Goal: Information Seeking & Learning: Learn about a topic

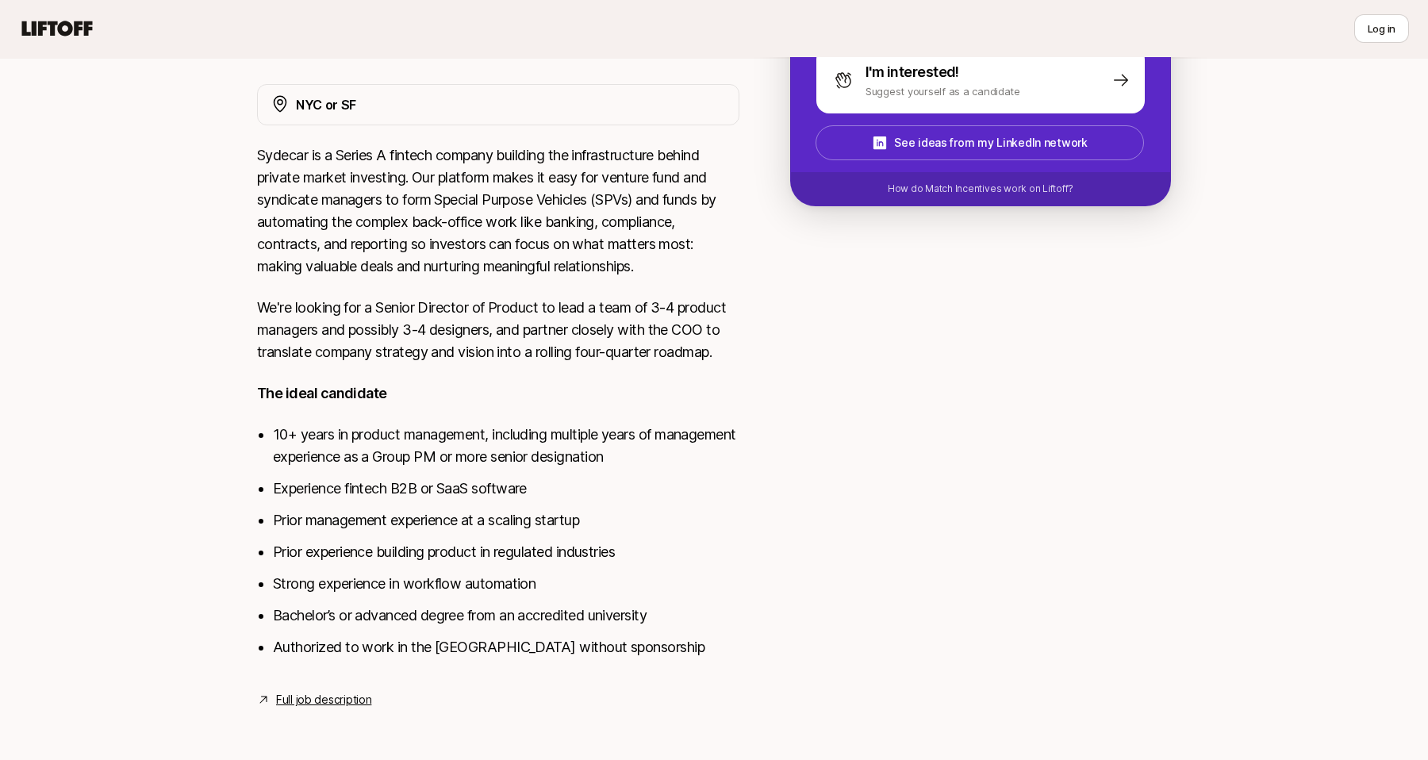
scroll to position [281, 0]
click at [396, 428] on li "10+ years in product management, including multiple years of management experie…" at bounding box center [506, 446] width 467 height 44
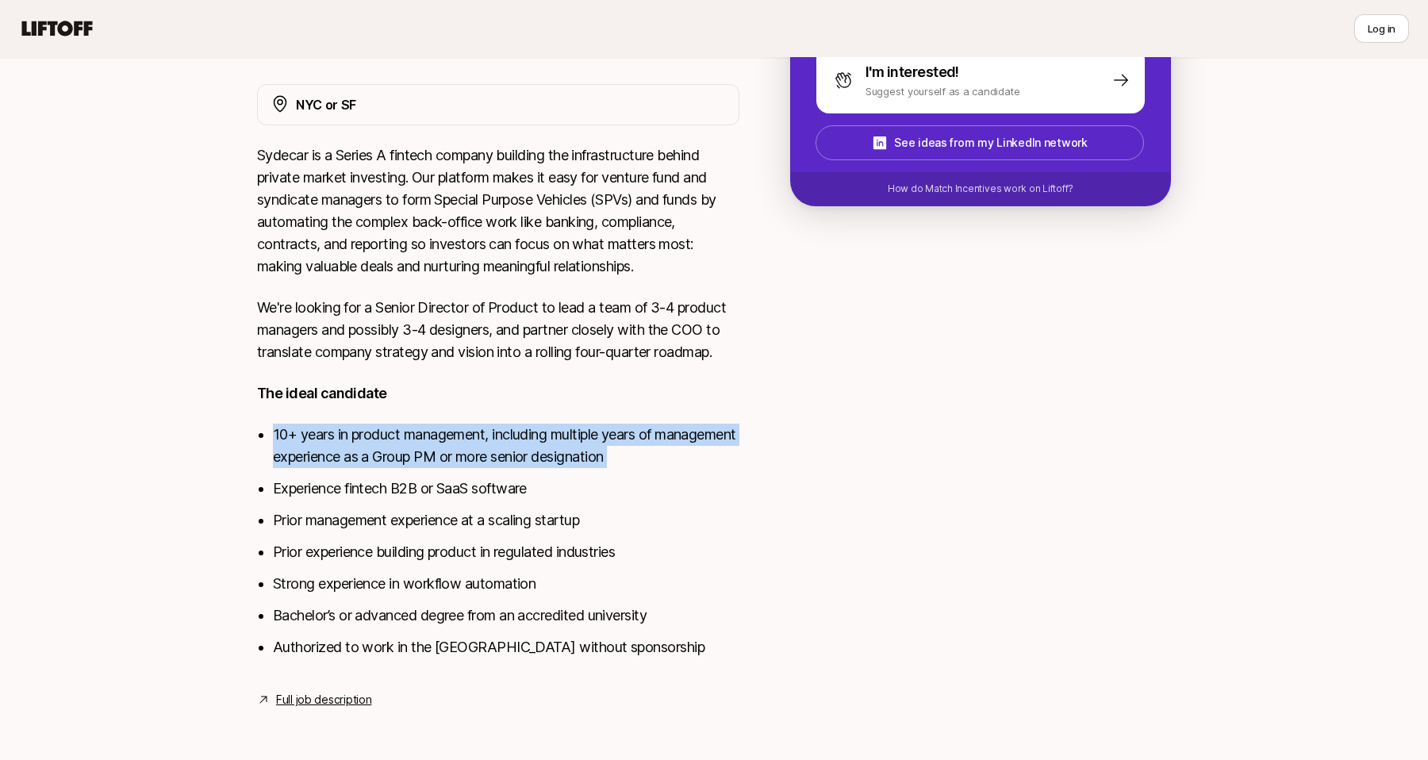
click at [403, 498] on li "Experience fintech B2B or SaaS software" at bounding box center [506, 489] width 467 height 22
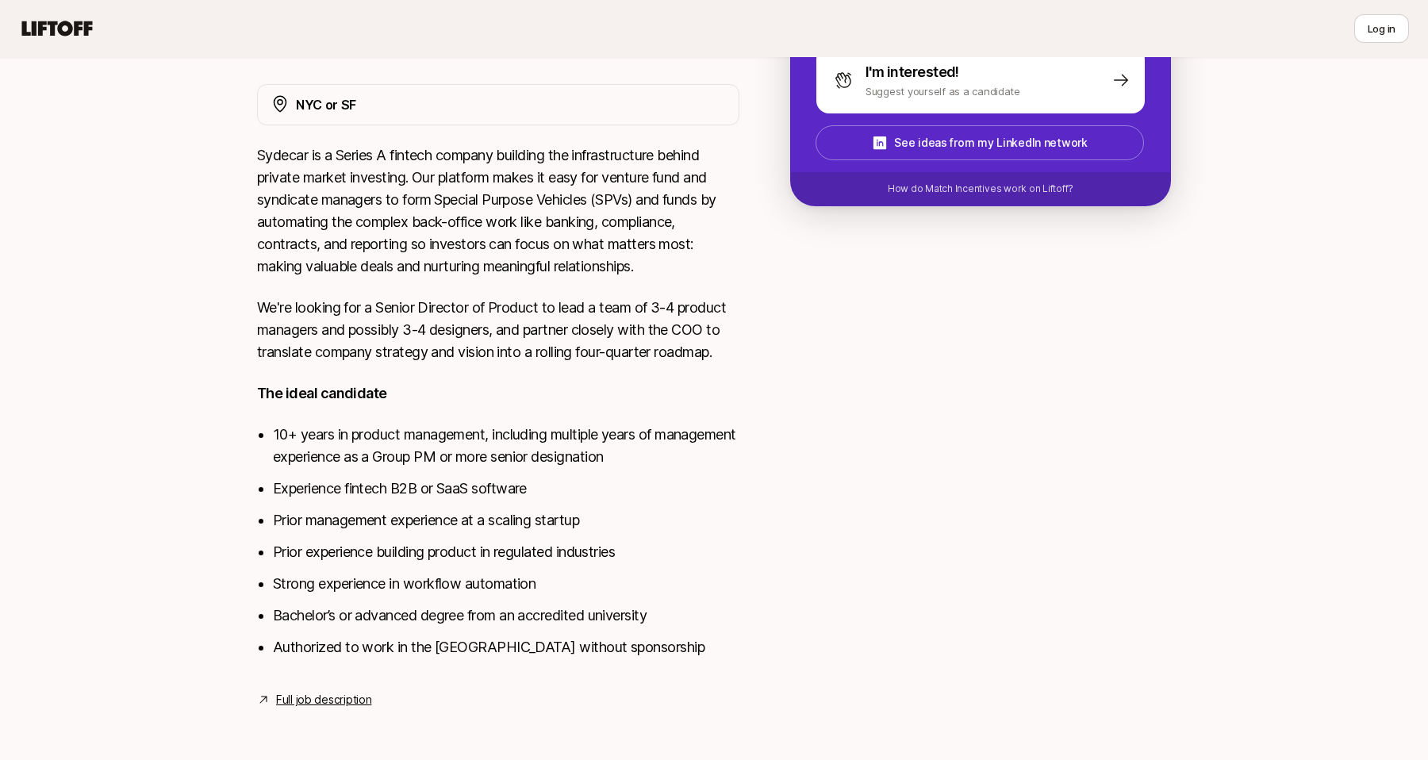
click at [403, 498] on li "Experience fintech B2B or SaaS software" at bounding box center [506, 489] width 467 height 22
click at [403, 513] on li "Prior management experience at a scaling startup" at bounding box center [506, 520] width 467 height 22
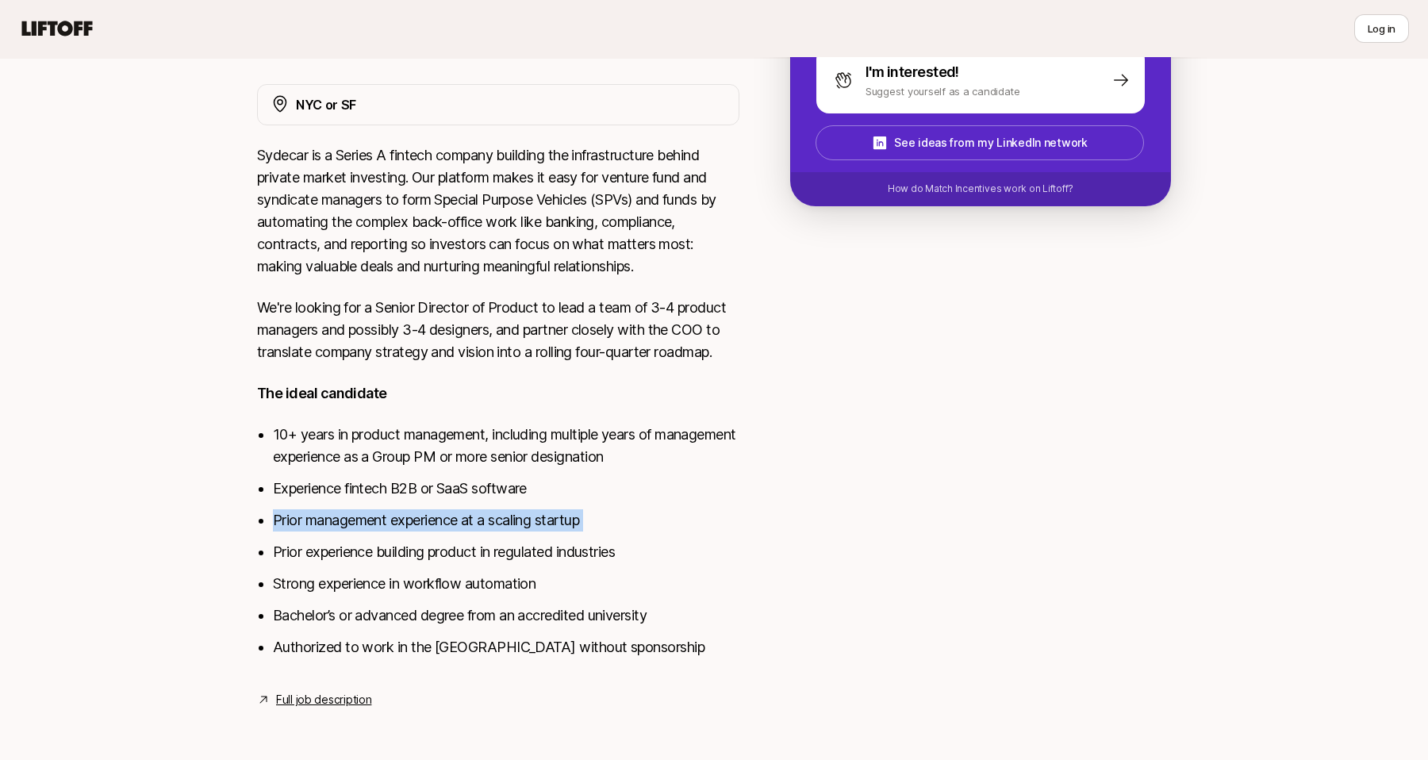
click at [405, 552] on li "Prior experience building product in regulated industries" at bounding box center [506, 552] width 467 height 22
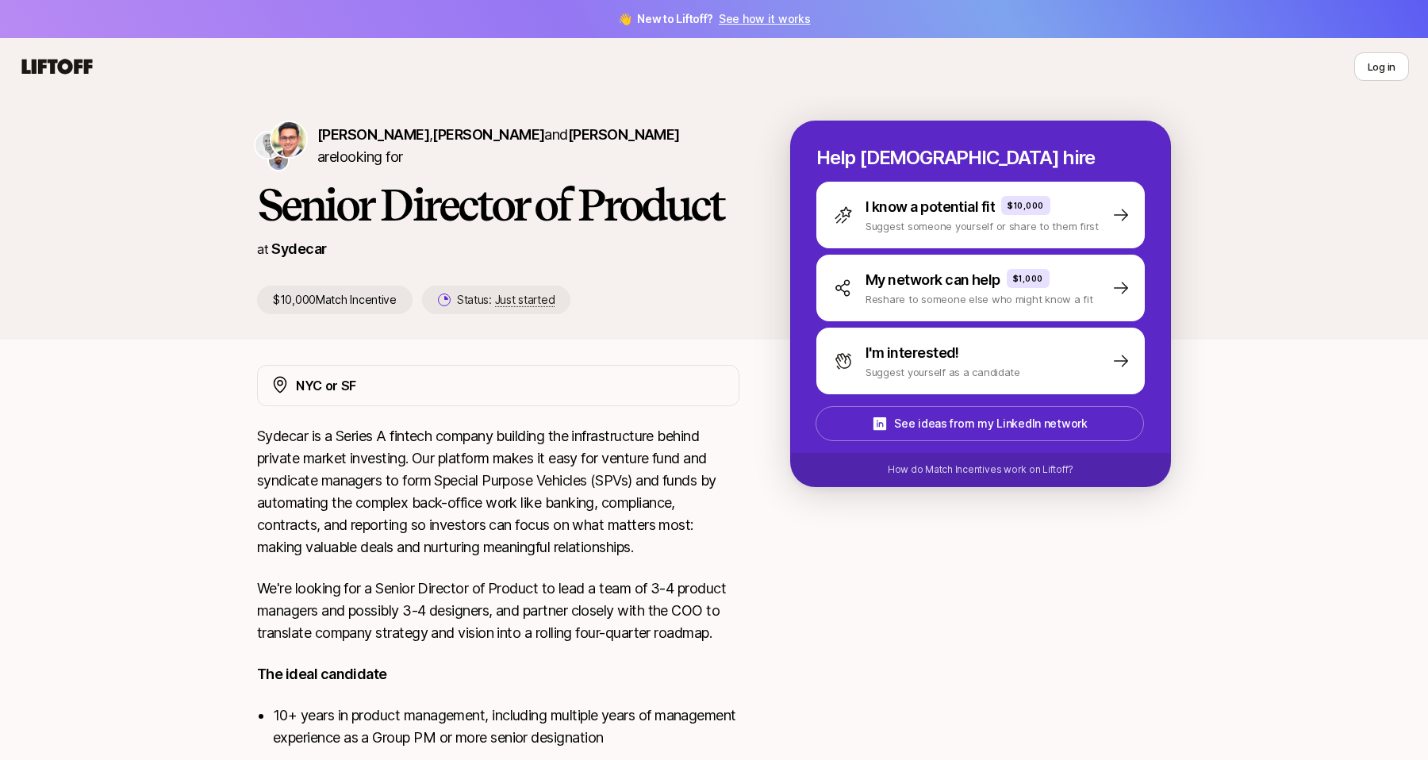
scroll to position [0, 0]
